Goal: Task Accomplishment & Management: Use online tool/utility

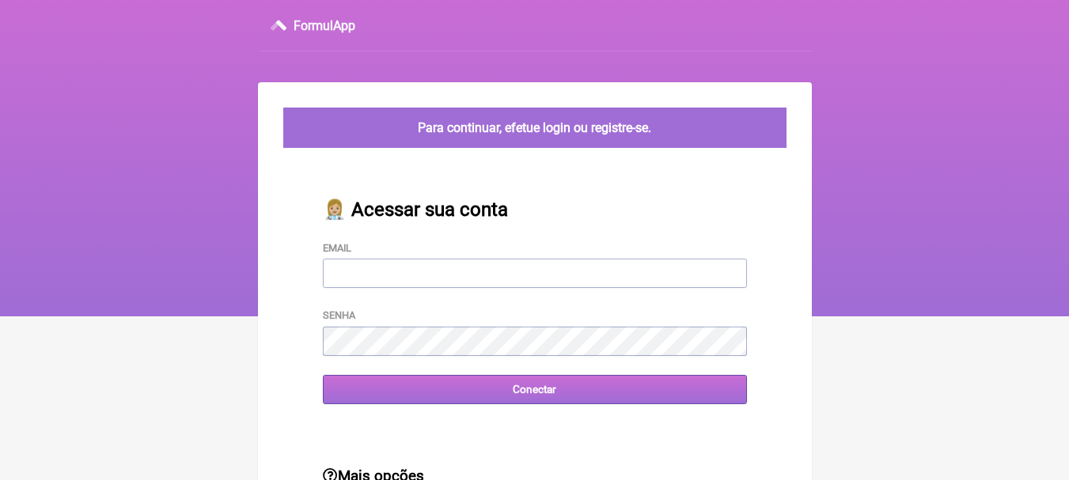
type input "[EMAIL_ADDRESS][DOMAIN_NAME]"
click at [537, 388] on input "Conectar" at bounding box center [535, 389] width 424 height 29
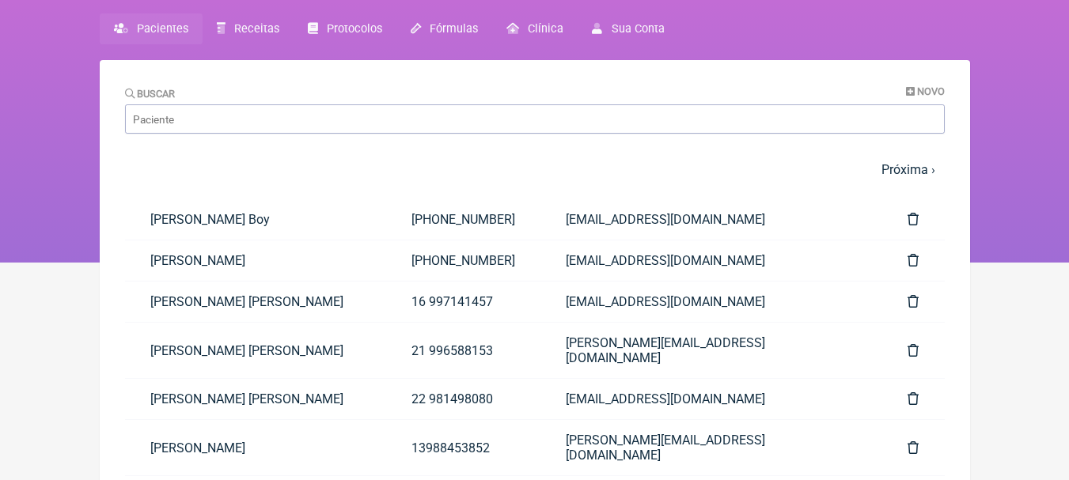
scroll to position [79, 0]
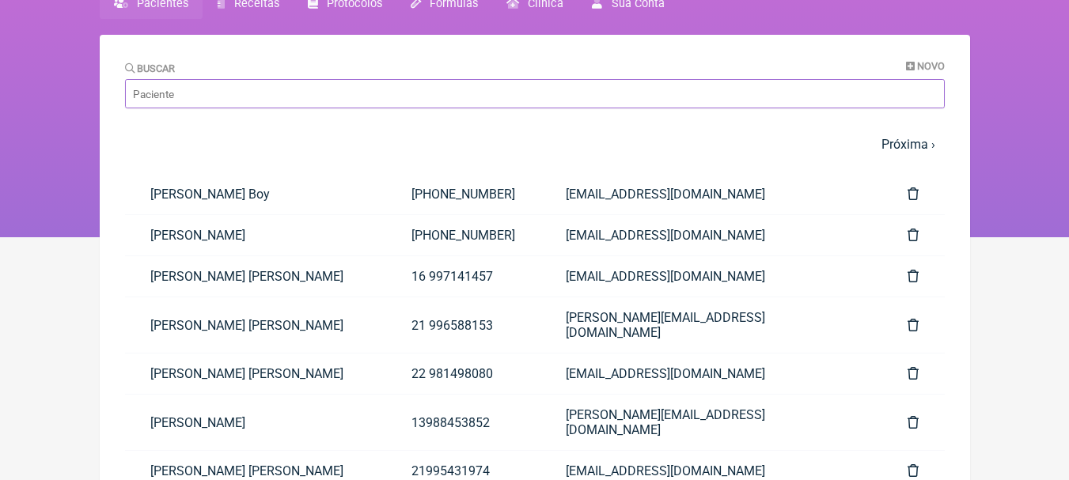
click at [617, 85] on input "Buscar" at bounding box center [535, 93] width 820 height 29
type input "[PERSON_NAME]"
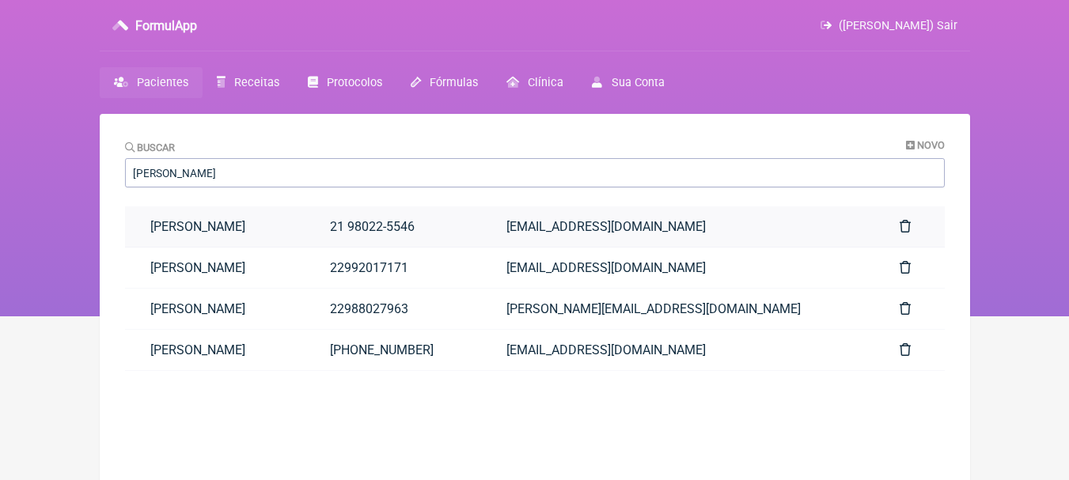
click at [305, 229] on link "[PERSON_NAME]" at bounding box center [215, 226] width 180 height 40
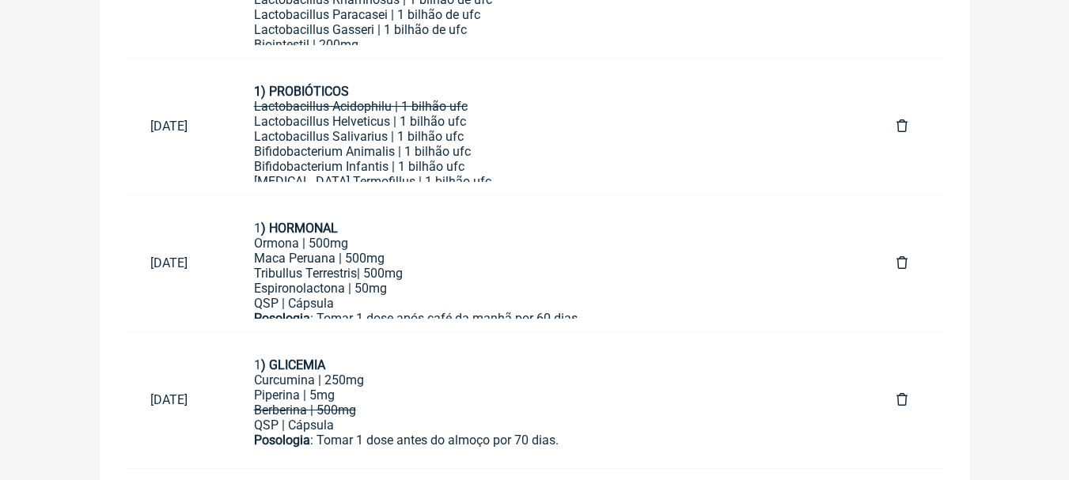
scroll to position [1363, 0]
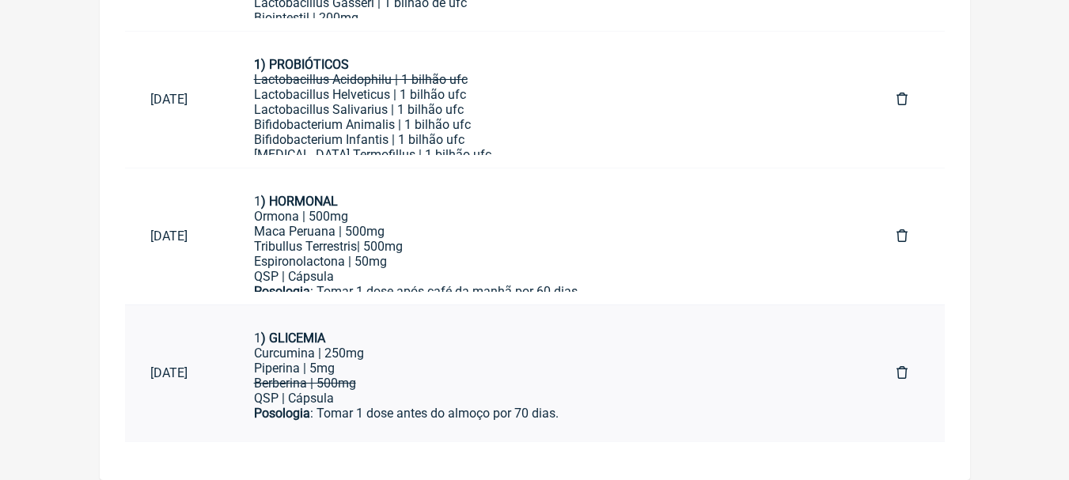
click at [495, 367] on div "Piperina | 5mg" at bounding box center [550, 368] width 593 height 15
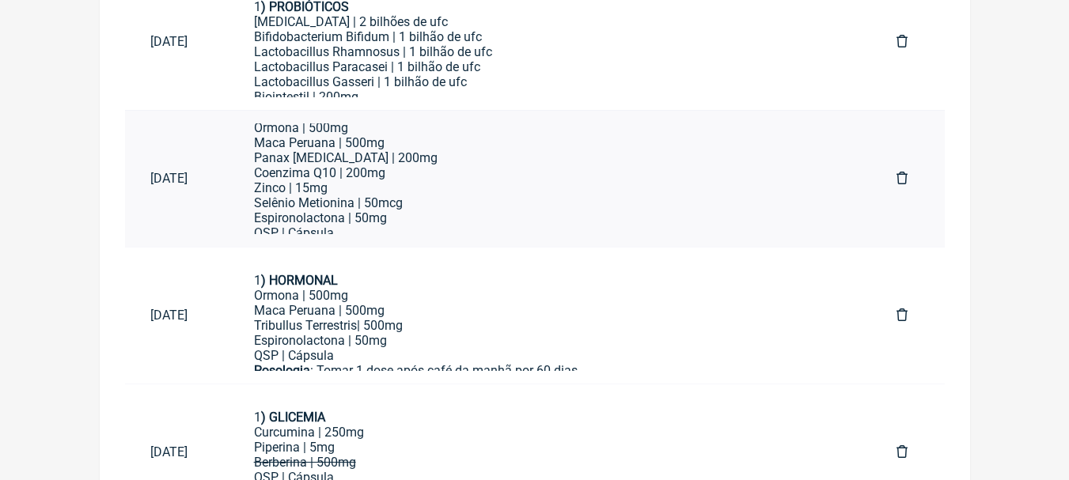
scroll to position [237, 0]
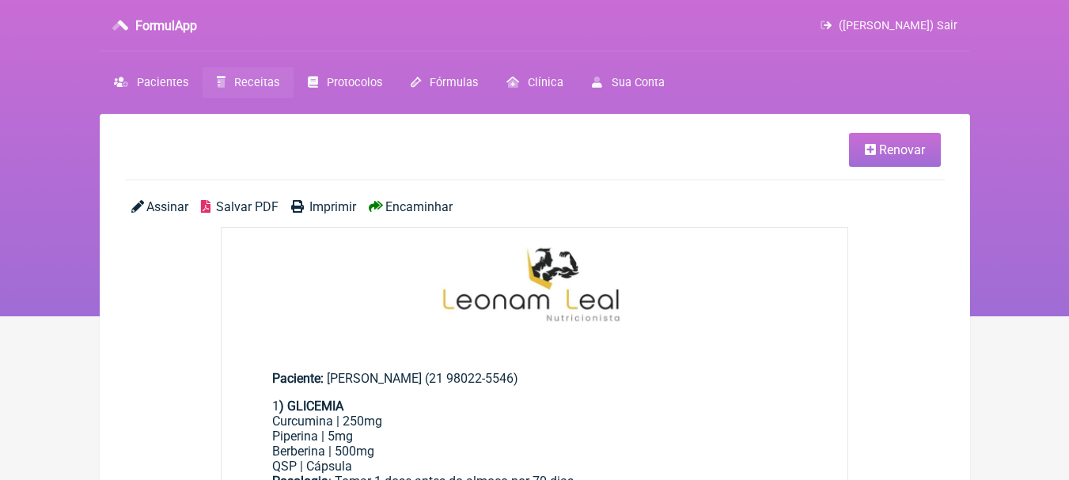
click at [895, 152] on span "Renovar" at bounding box center [902, 149] width 46 height 15
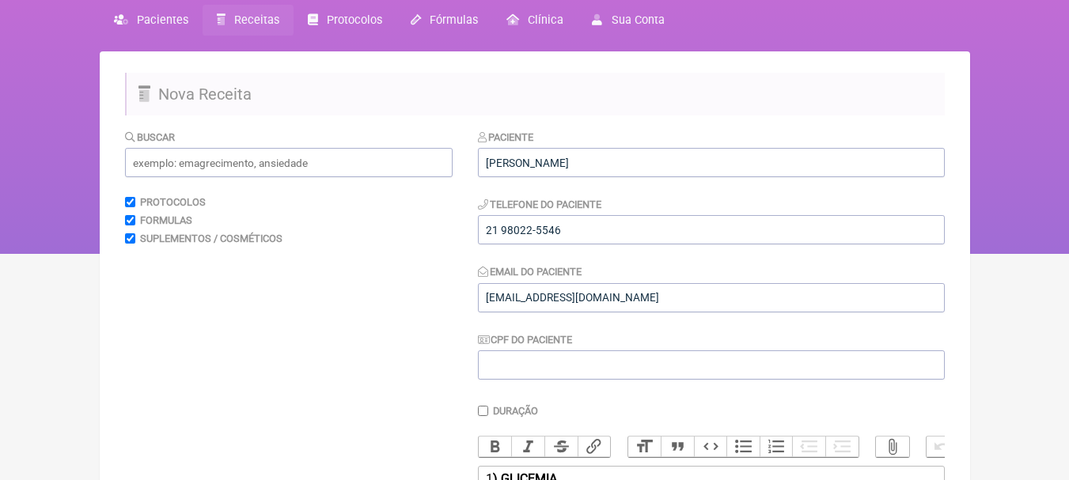
scroll to position [396, 0]
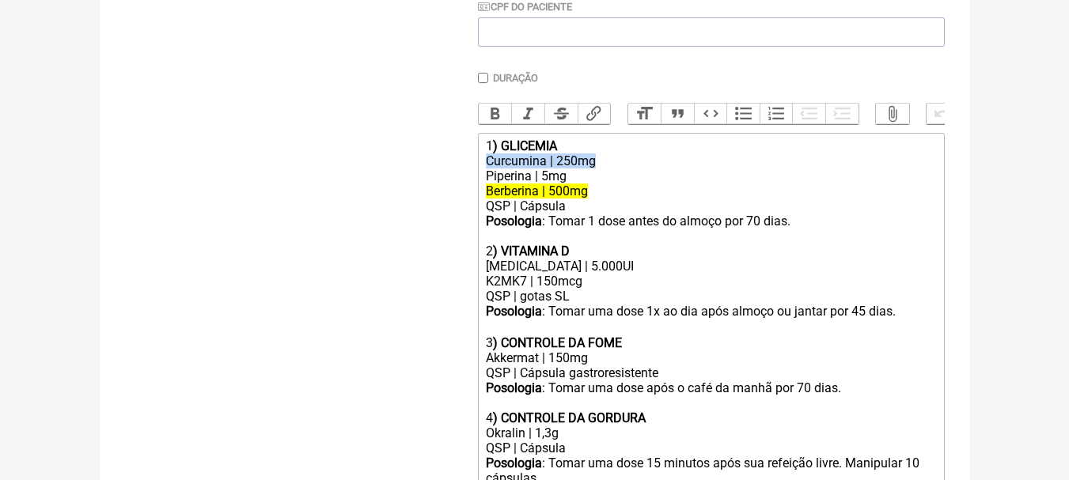
drag, startPoint x: 615, startPoint y: 177, endPoint x: 473, endPoint y: 175, distance: 141.6
click at [473, 175] on form "Buscar Protocolos Formulas Suplementos / Cosméticos Paciente [PERSON_NAME] Tele…" at bounding box center [535, 195] width 820 height 798
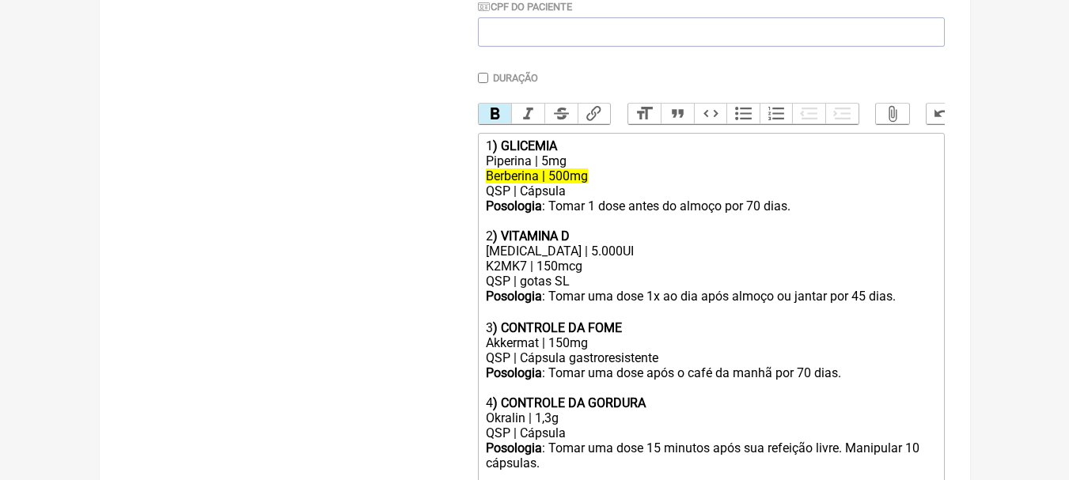
click at [590, 169] on div "Piperina | 5mg" at bounding box center [710, 160] width 449 height 15
click at [758, 218] on div "Posologia : Tomar 1 dose antes do almoço por 70 dias. 2 ) VITAMINA D" at bounding box center [710, 221] width 449 height 45
click at [764, 213] on div "Posologia : Tomar 1 dose antes do almoço por 70 dias. 2 ) VITAMINA D" at bounding box center [710, 221] width 449 height 45
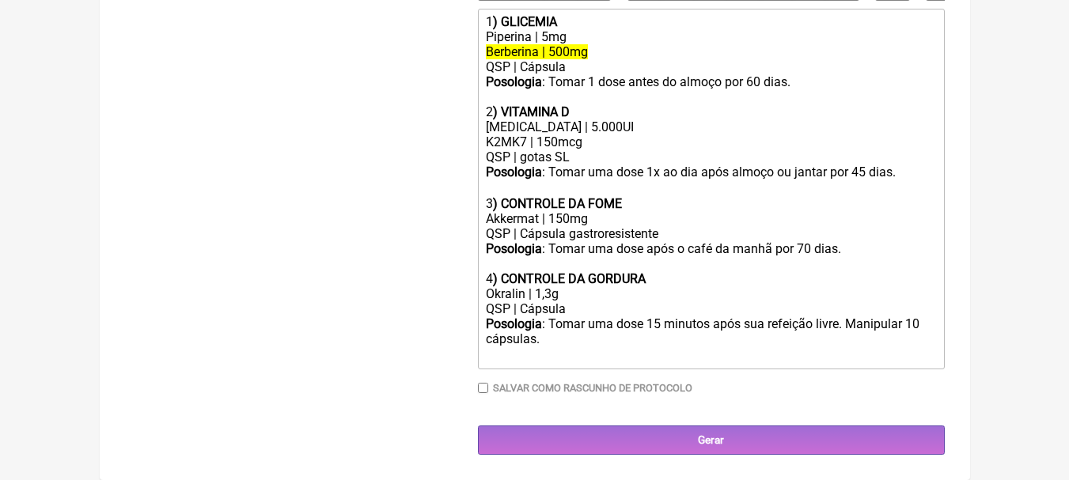
scroll to position [532, 0]
click at [639, 129] on div "[MEDICAL_DATA] | 5.000UI" at bounding box center [710, 126] width 449 height 15
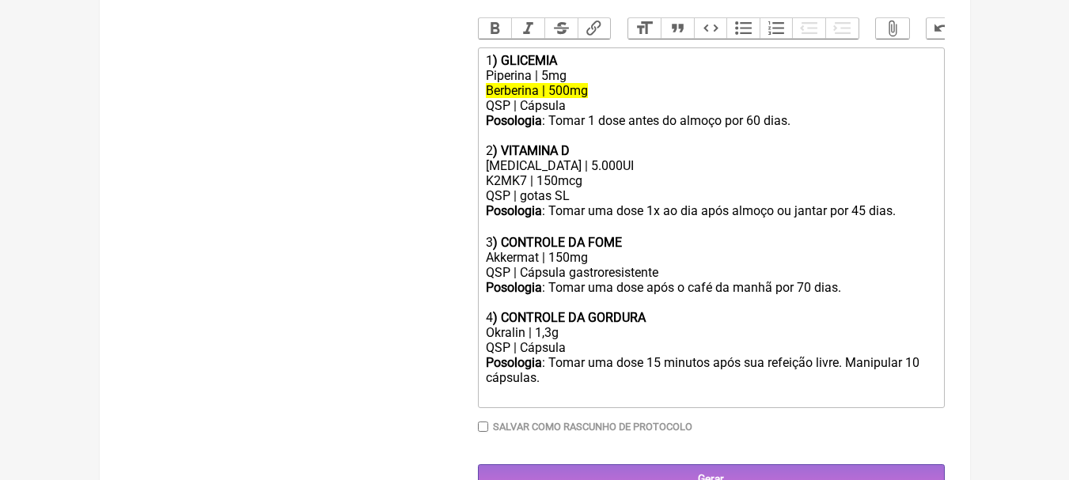
scroll to position [453, 0]
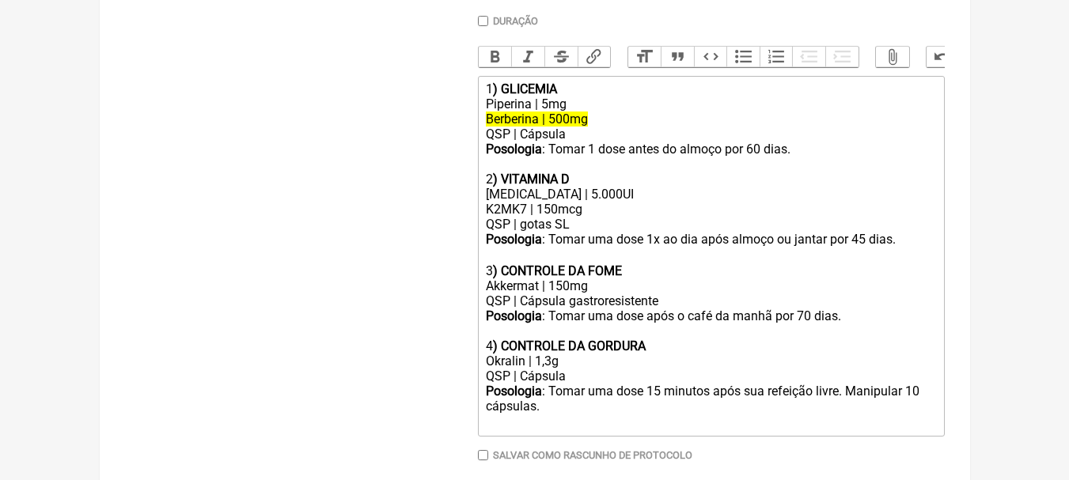
click at [581, 202] on div "[MEDICAL_DATA] | 5.000UI" at bounding box center [710, 194] width 449 height 15
click at [734, 202] on div "[MEDICAL_DATA] | 10.000UI" at bounding box center [710, 194] width 449 height 15
click at [861, 251] on div "Posologia : Tomar uma dose 1x ao dia após almoço ou jantar por 45 dias. ㅤ" at bounding box center [710, 248] width 449 height 32
click at [863, 251] on div "Posologia : Tomar uma dose 1x ao dia após almoço ou jantar por 45 dias. ㅤ" at bounding box center [710, 248] width 449 height 32
click at [671, 278] on div "3 ) CONTROLE DA FOME" at bounding box center [710, 270] width 449 height 15
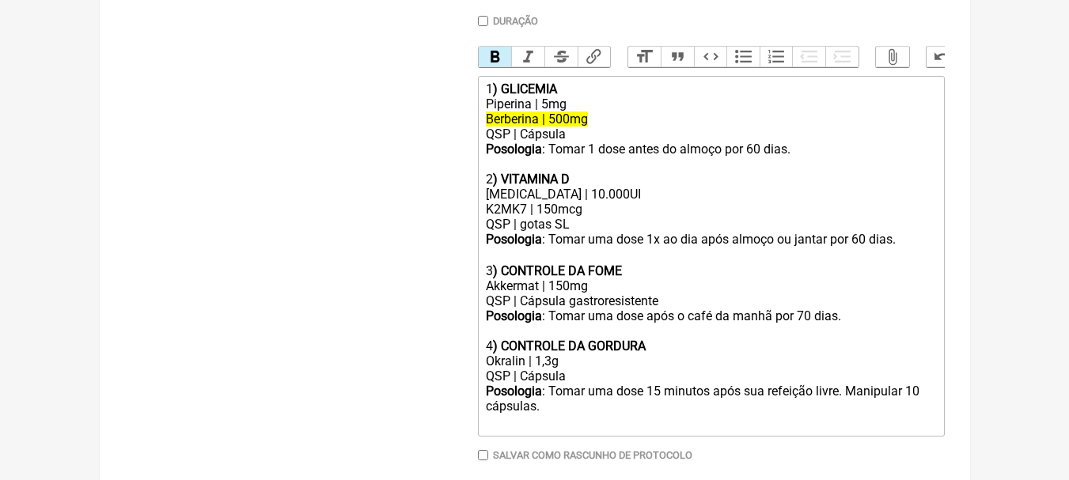
click at [803, 324] on div "Posologia : Tomar uma dose após o café da manhã por 70 dias." at bounding box center [710, 324] width 449 height 30
type trix-editor "<div>1<strong>) GLICEMIA</strong></div><div>Piperina | 5mg</div><div><del>Berbe…"
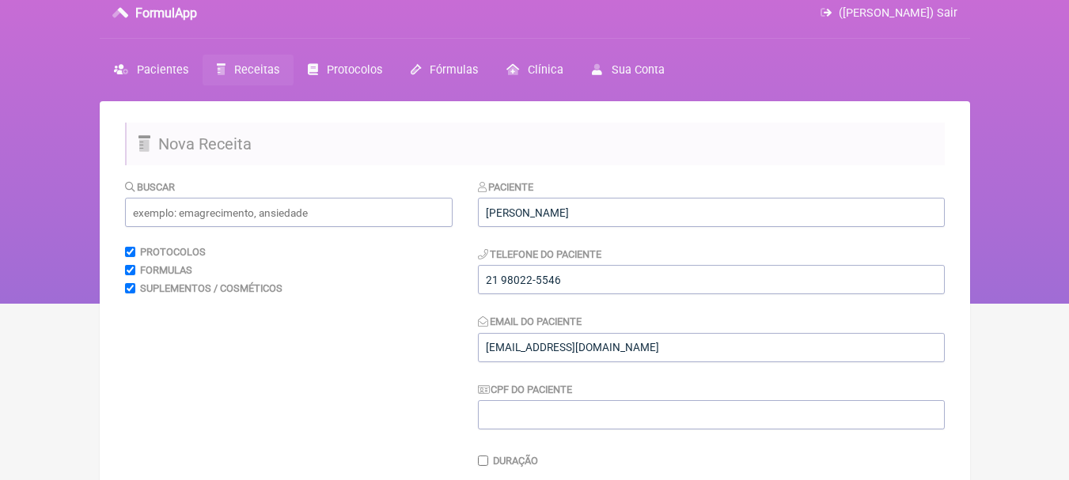
scroll to position [0, 0]
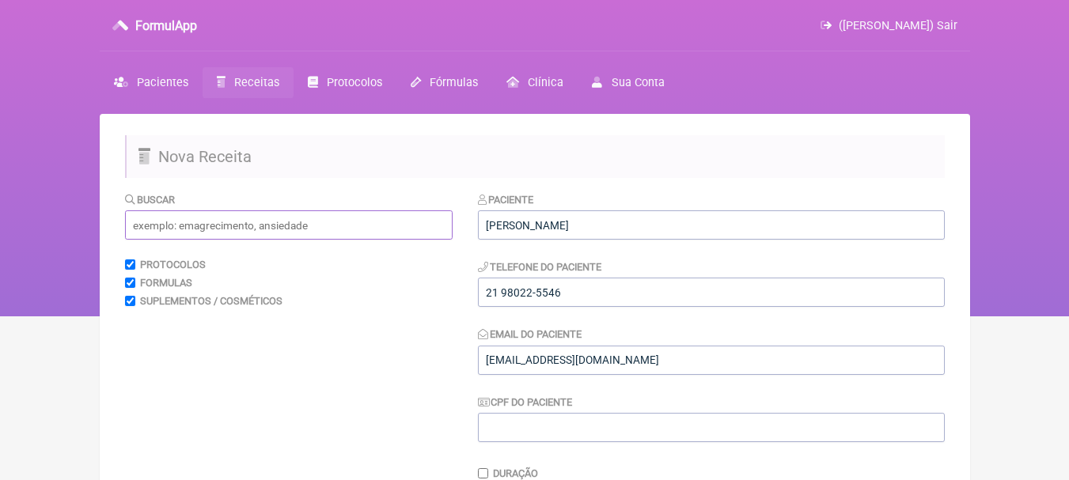
click at [262, 222] on input "text" at bounding box center [289, 224] width 328 height 29
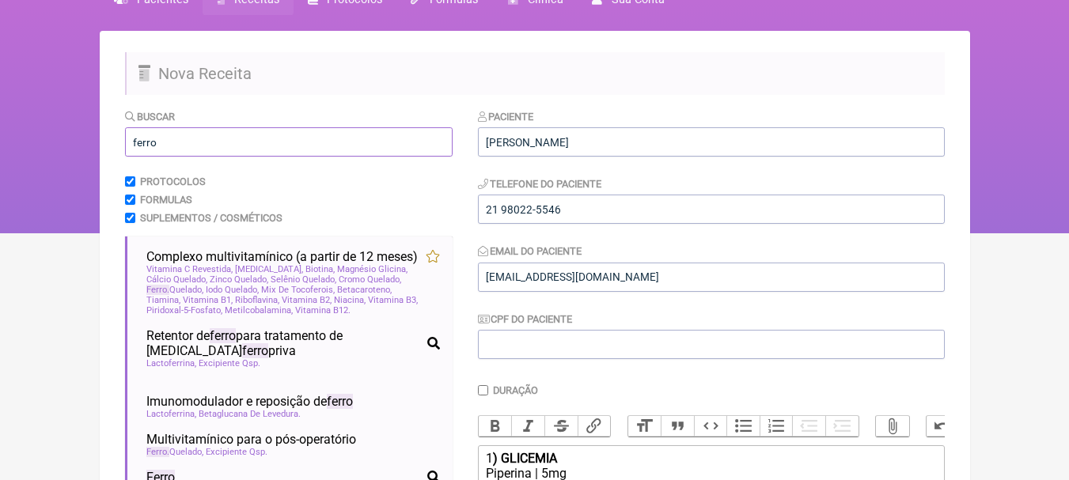
scroll to position [237, 0]
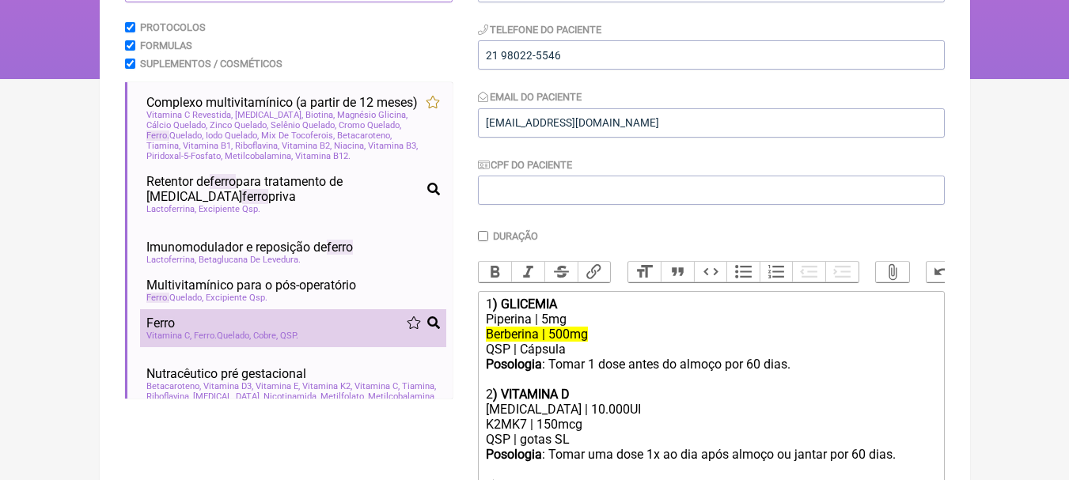
type input "ferro"
click at [285, 335] on li "Ferro Vitamina C Ferro Quelado Cobre QSP" at bounding box center [293, 328] width 306 height 38
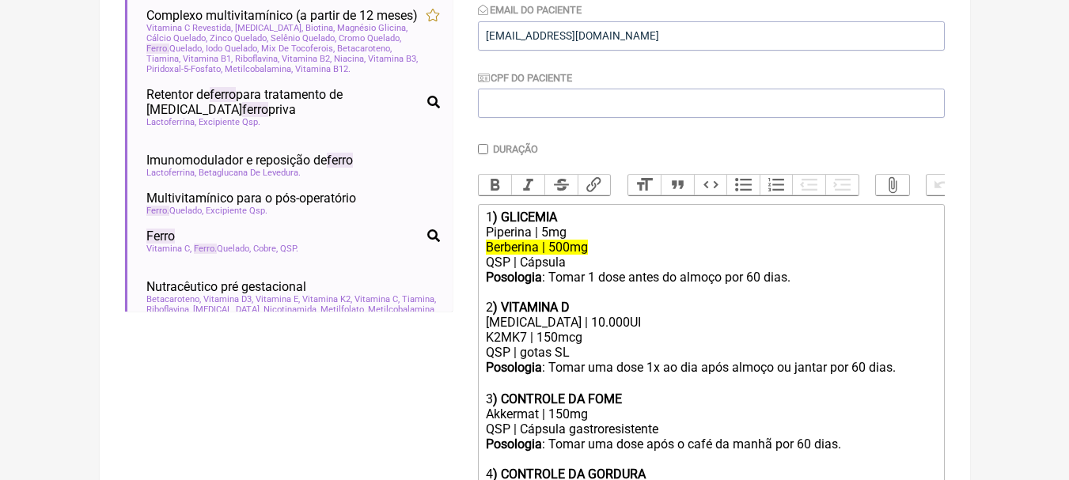
scroll to position [633, 0]
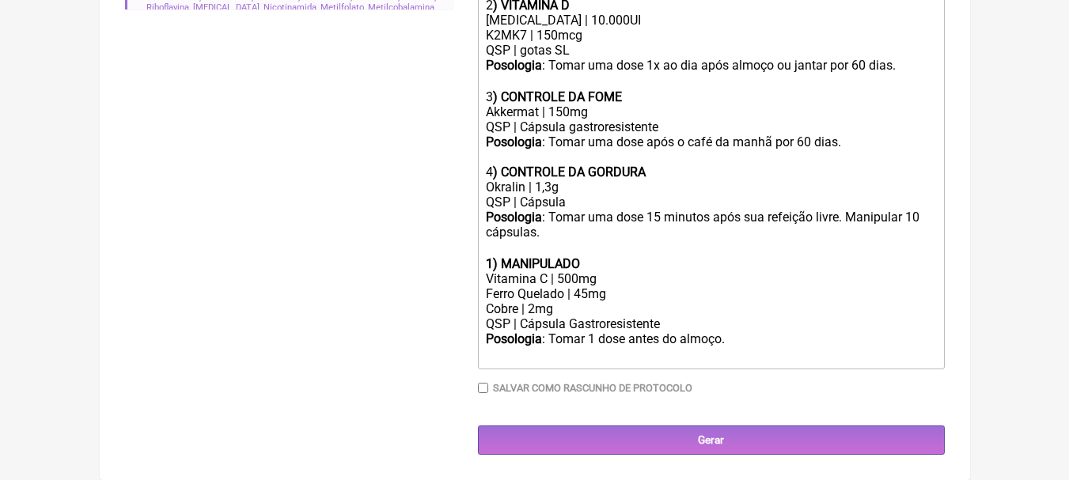
click at [491, 266] on strong "1) MANIPULADO" at bounding box center [533, 263] width 94 height 15
drag, startPoint x: 589, startPoint y: 267, endPoint x: 505, endPoint y: 270, distance: 84.7
click at [505, 270] on div "5 ) MANIPULADO" at bounding box center [710, 263] width 449 height 15
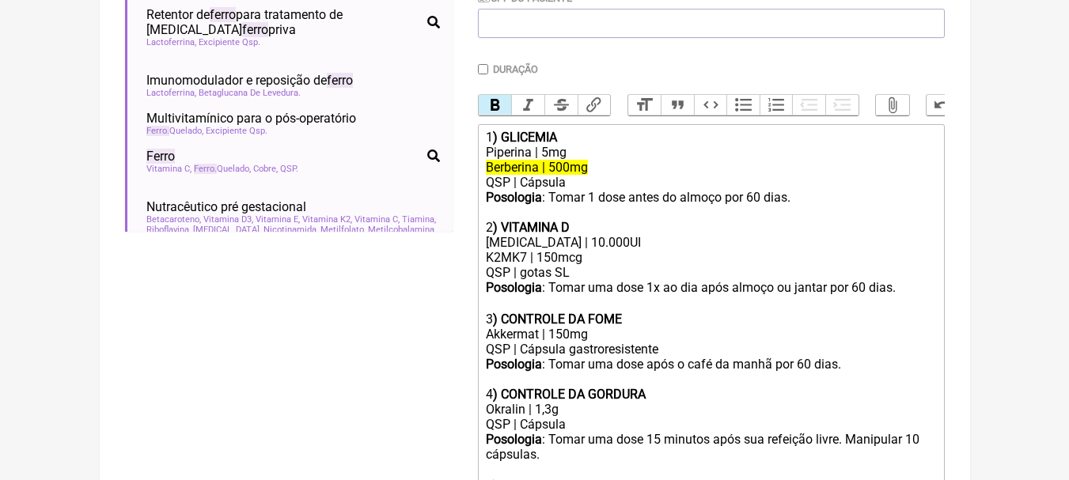
scroll to position [396, 0]
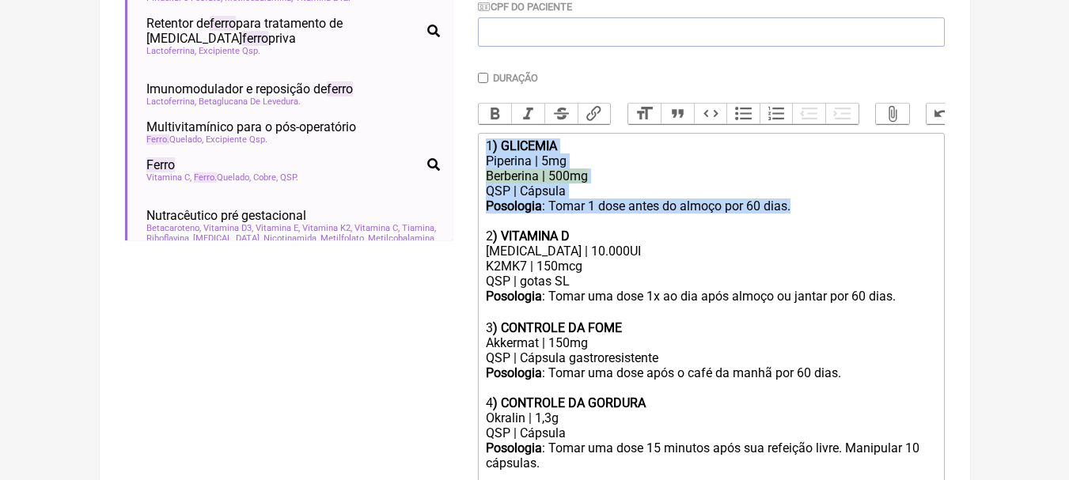
drag, startPoint x: 812, startPoint y: 215, endPoint x: 437, endPoint y: 141, distance: 382.3
click at [437, 141] on form "Buscar ferro Protocolos Formulas Suplementos / Cosméticos Complexo multivitamín…" at bounding box center [535, 241] width 820 height 890
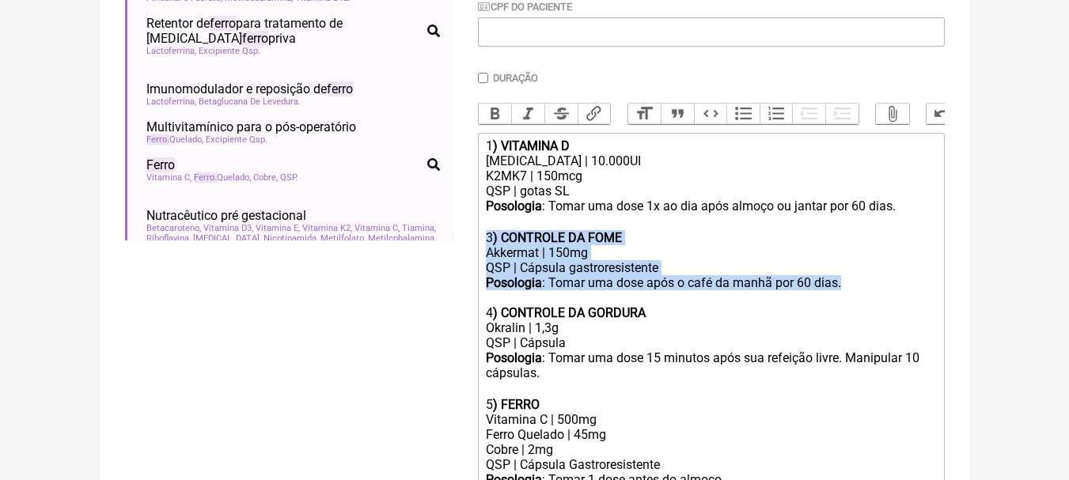
drag, startPoint x: 856, startPoint y: 293, endPoint x: 475, endPoint y: 248, distance: 383.2
click at [475, 248] on form "Buscar ferro Protocolos Formulas Suplementos / Cosméticos Complexo multivitamín…" at bounding box center [535, 196] width 820 height 800
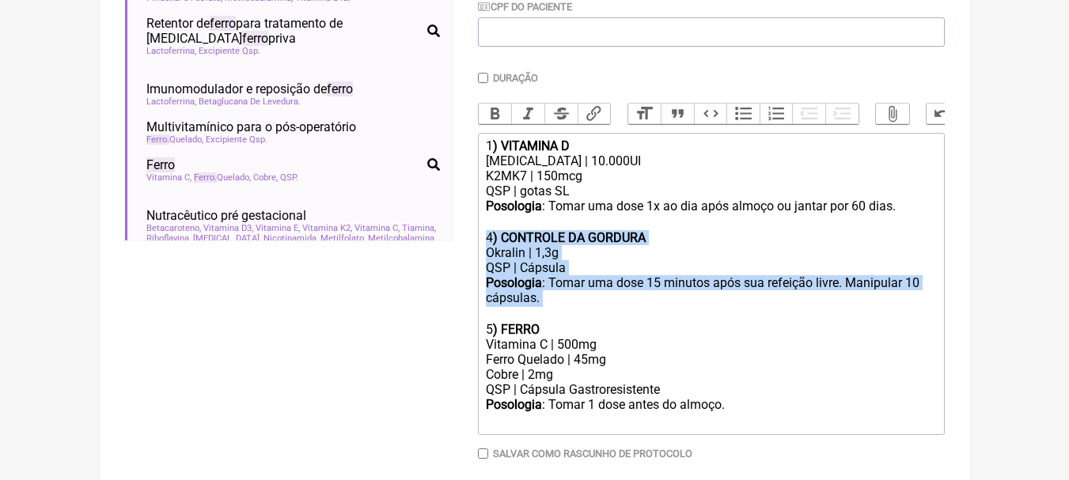
drag, startPoint x: 557, startPoint y: 309, endPoint x: 460, endPoint y: 248, distance: 114.1
click at [460, 248] on form "Buscar ferro Protocolos Formulas Suplementos / Cosméticos Complexo multivitamín…" at bounding box center [535, 158] width 820 height 725
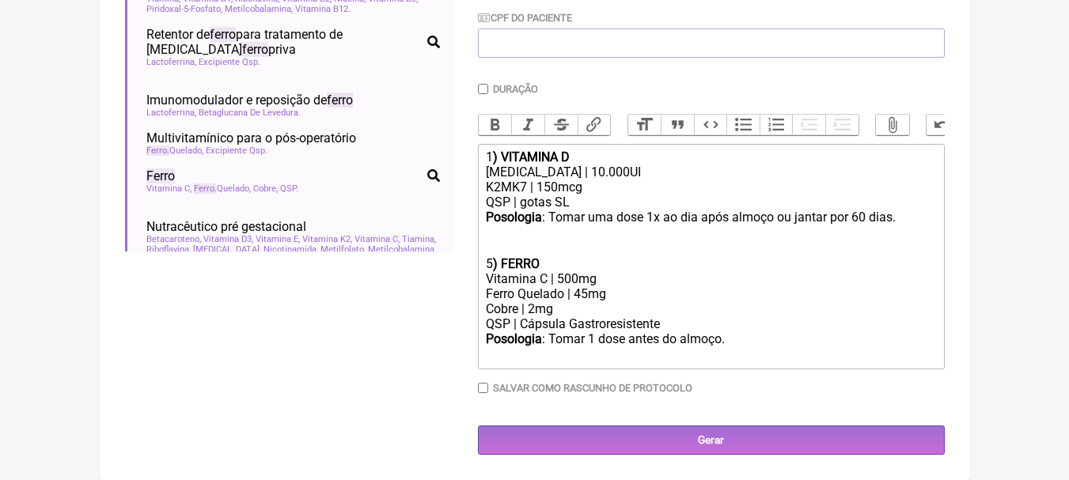
scroll to position [381, 0]
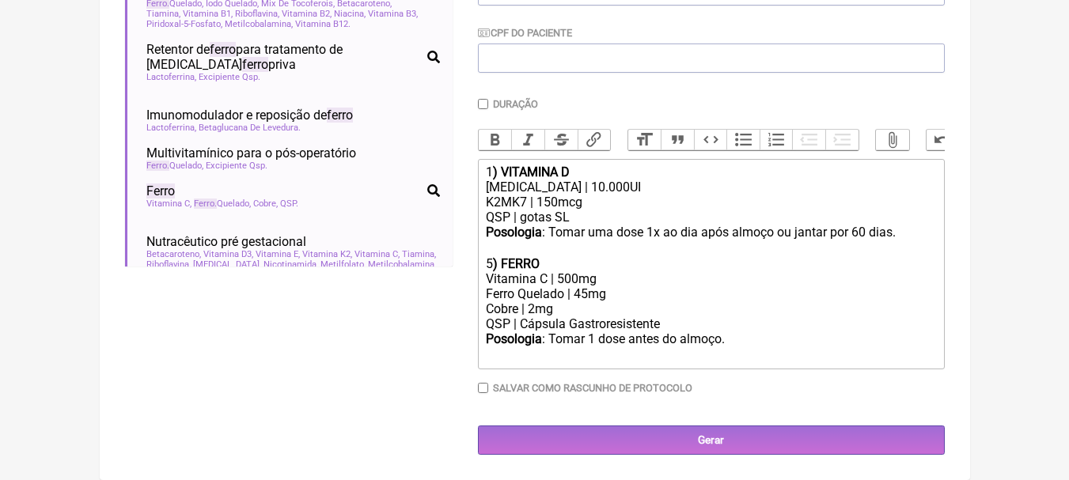
click at [494, 260] on strong ") FERRO" at bounding box center [516, 263] width 47 height 15
click at [589, 278] on div "Vitamina C | 500mg" at bounding box center [710, 278] width 449 height 15
click at [606, 291] on trix-editor "1 ) VITAMINA D [MEDICAL_DATA] | 10.000UI K2MK7 | 150mcg QSP | gotas SL Posologi…" at bounding box center [711, 264] width 467 height 210
click at [603, 297] on div "Ferro Quelado | 45mg" at bounding box center [710, 293] width 449 height 15
click at [614, 293] on div "Ferro Quelado | 45mg" at bounding box center [710, 293] width 449 height 15
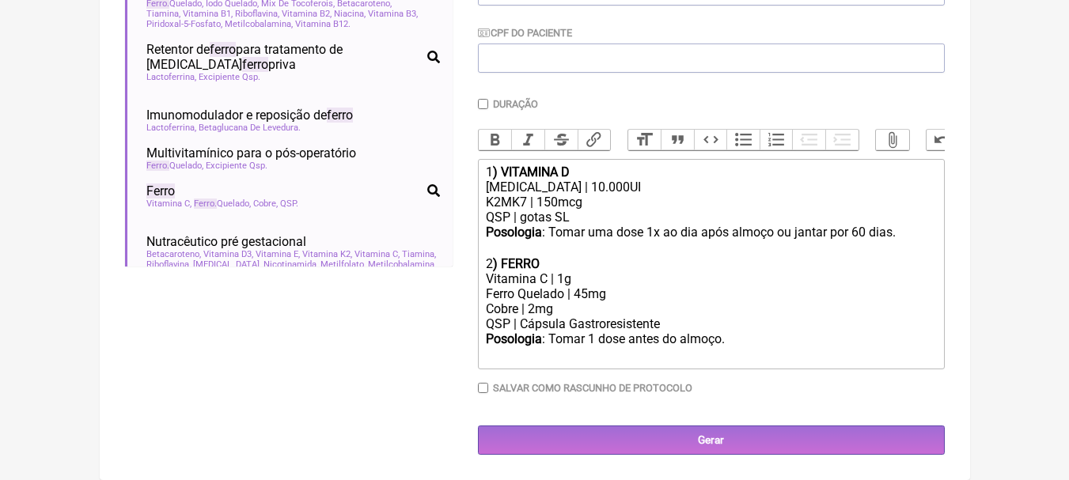
click at [585, 293] on div "Ferro Quelado | 45mg" at bounding box center [710, 293] width 449 height 15
drag, startPoint x: 627, startPoint y: 339, endPoint x: 765, endPoint y: 339, distance: 138.5
click at [765, 339] on div "Posologia : Tomar 1 dose antes do almoço. ㅤ" at bounding box center [710, 347] width 449 height 32
type trix-editor "<div>1<strong>) VITAMINA D</strong></div><div>[MEDICAL_DATA] | 10.000UI</div><d…"
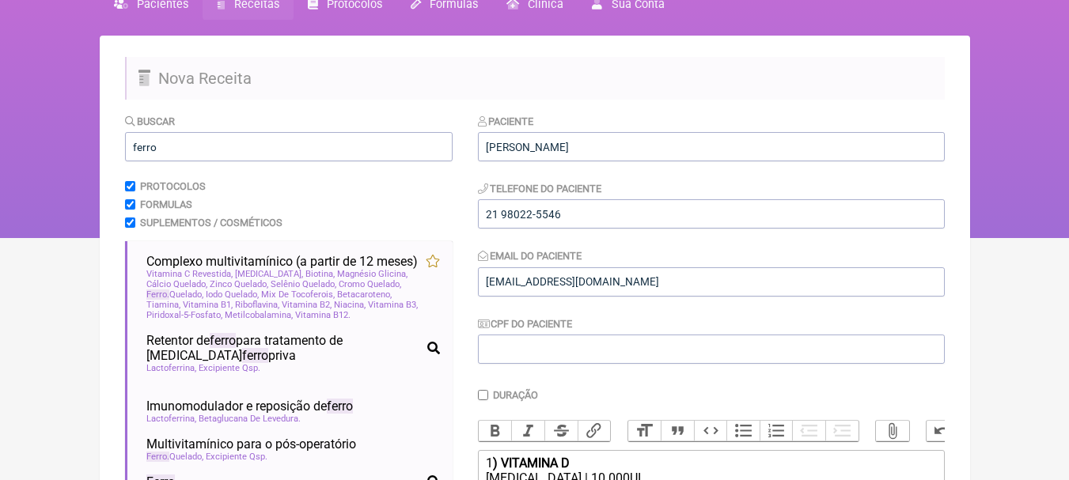
scroll to position [63, 0]
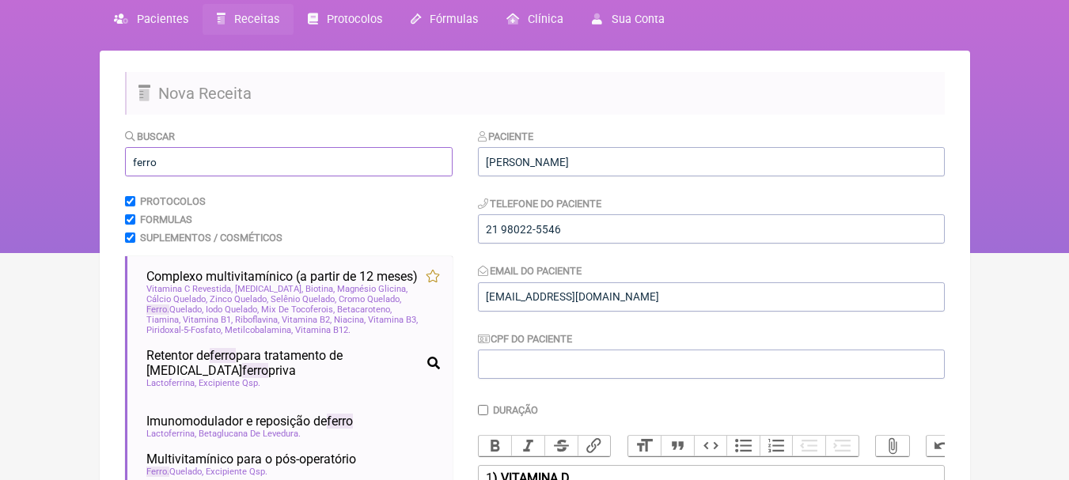
drag, startPoint x: 208, startPoint y: 146, endPoint x: 0, endPoint y: 147, distance: 208.1
click at [0, 147] on div "FormulApp ([PERSON_NAME]) Sair [GEOGRAPHIC_DATA] Receitas Protocolos Fórmulas […" at bounding box center [534, 95] width 1069 height 316
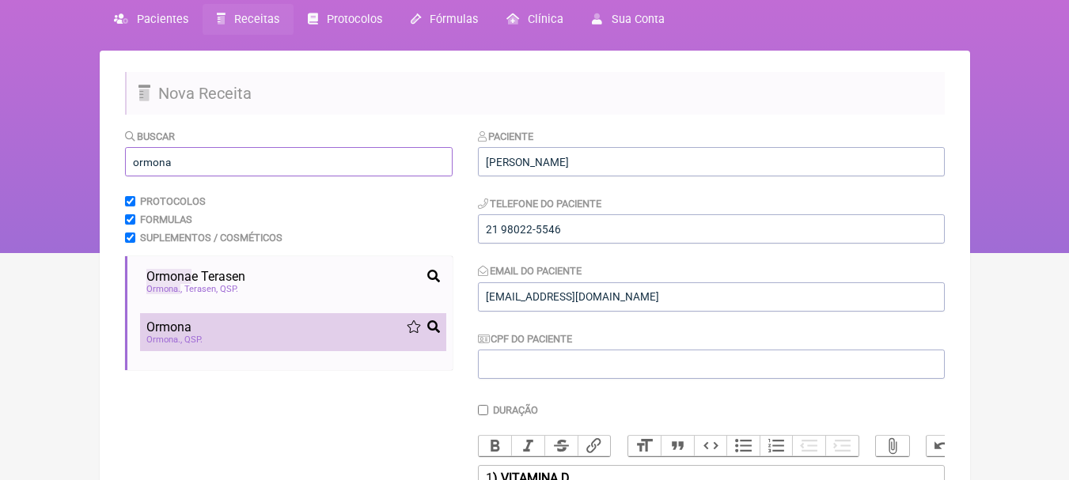
type input "ormona"
click at [271, 319] on li "Ormona Ormona QSP" at bounding box center [293, 332] width 306 height 38
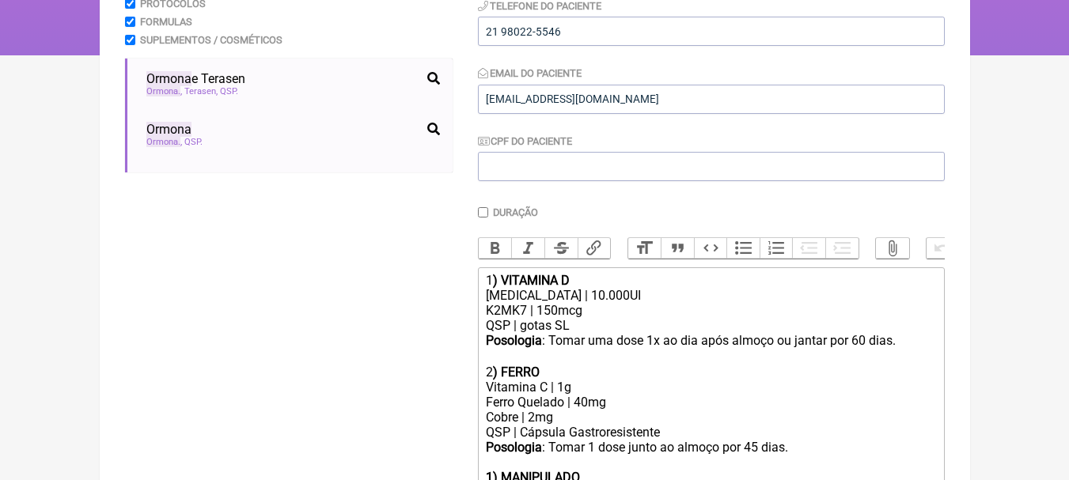
scroll to position [457, 0]
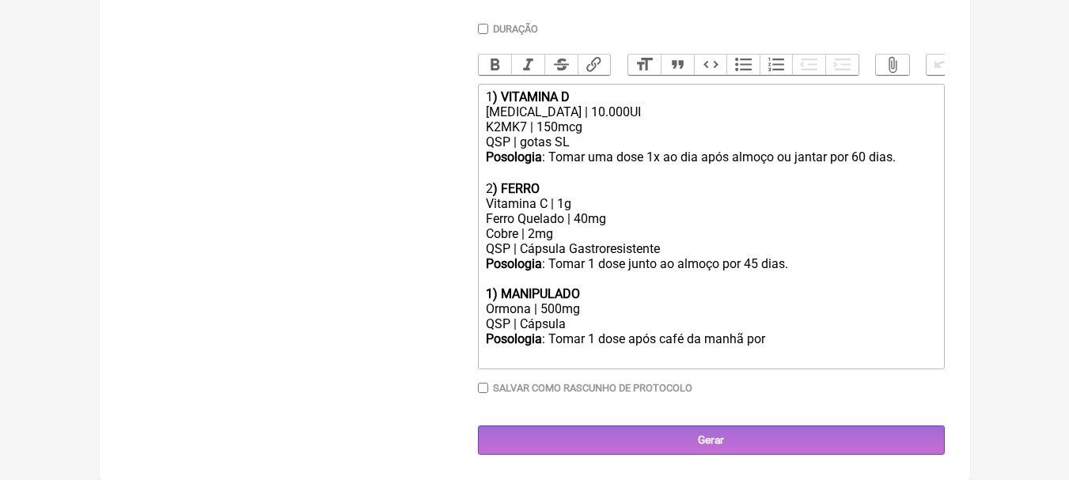
click at [489, 290] on strong "1) MANIPULADO" at bounding box center [533, 293] width 94 height 15
drag, startPoint x: 585, startPoint y: 290, endPoint x: 504, endPoint y: 288, distance: 80.7
click at [504, 288] on div "3 ) MANIPULADO" at bounding box center [710, 293] width 449 height 15
click at [586, 311] on div "Ormona | 500mg" at bounding box center [710, 308] width 449 height 15
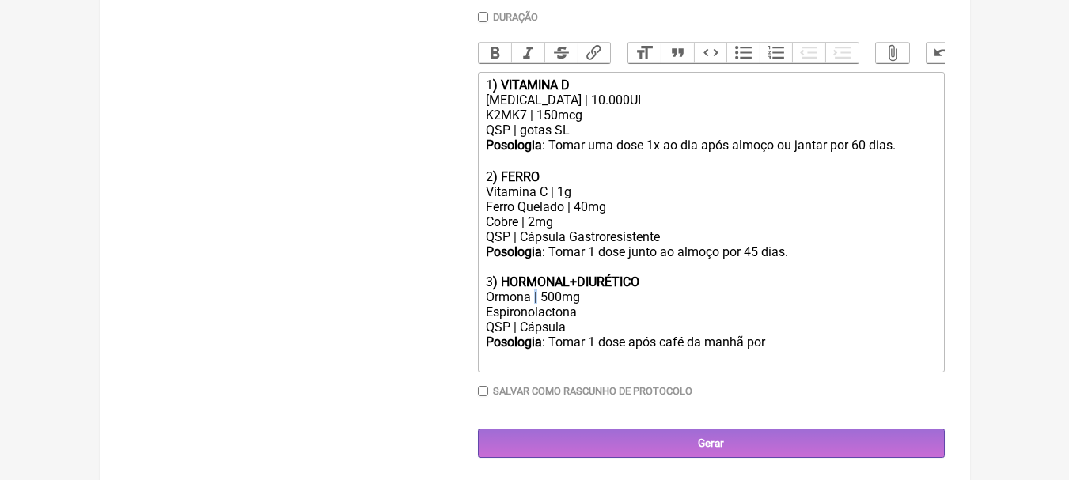
copy div "|"
paste trix-editor "|"
click at [775, 352] on div "Posologia : Tomar 1 dose após café da manhã por ㅤ" at bounding box center [710, 351] width 449 height 32
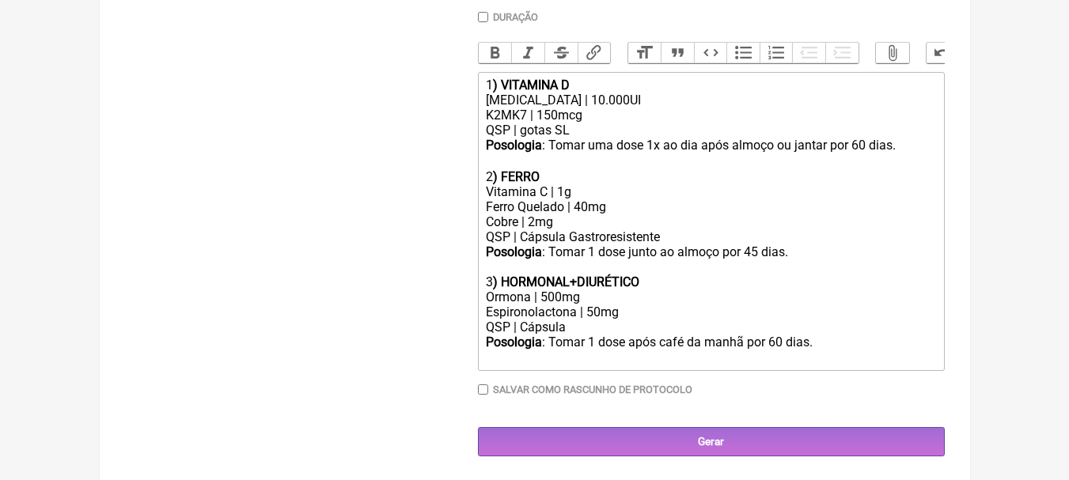
type trix-editor "<div>1<strong>) VITAMINA D</strong></div><div>[MEDICAL_DATA] | 10.000UI</div><d…"
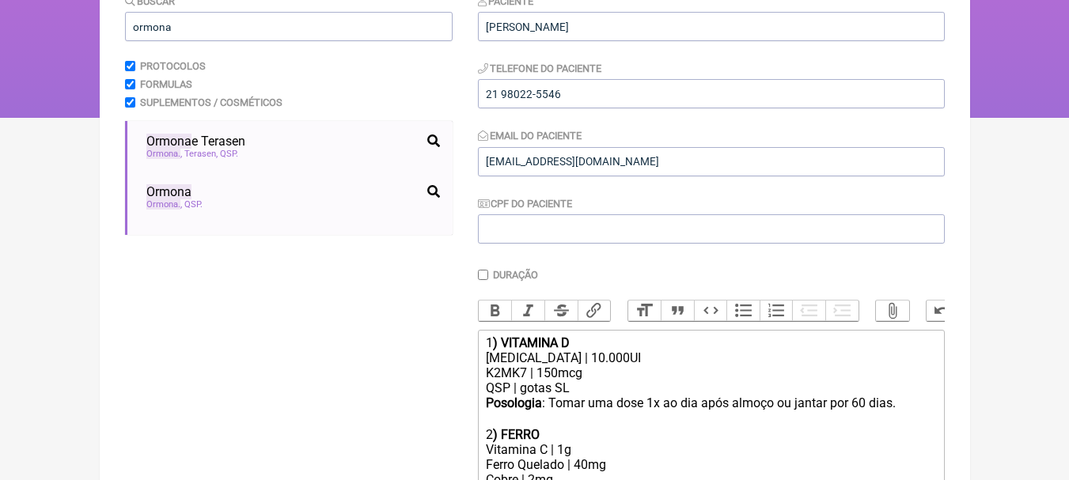
scroll to position [140, 0]
